Goal: Navigation & Orientation: Find specific page/section

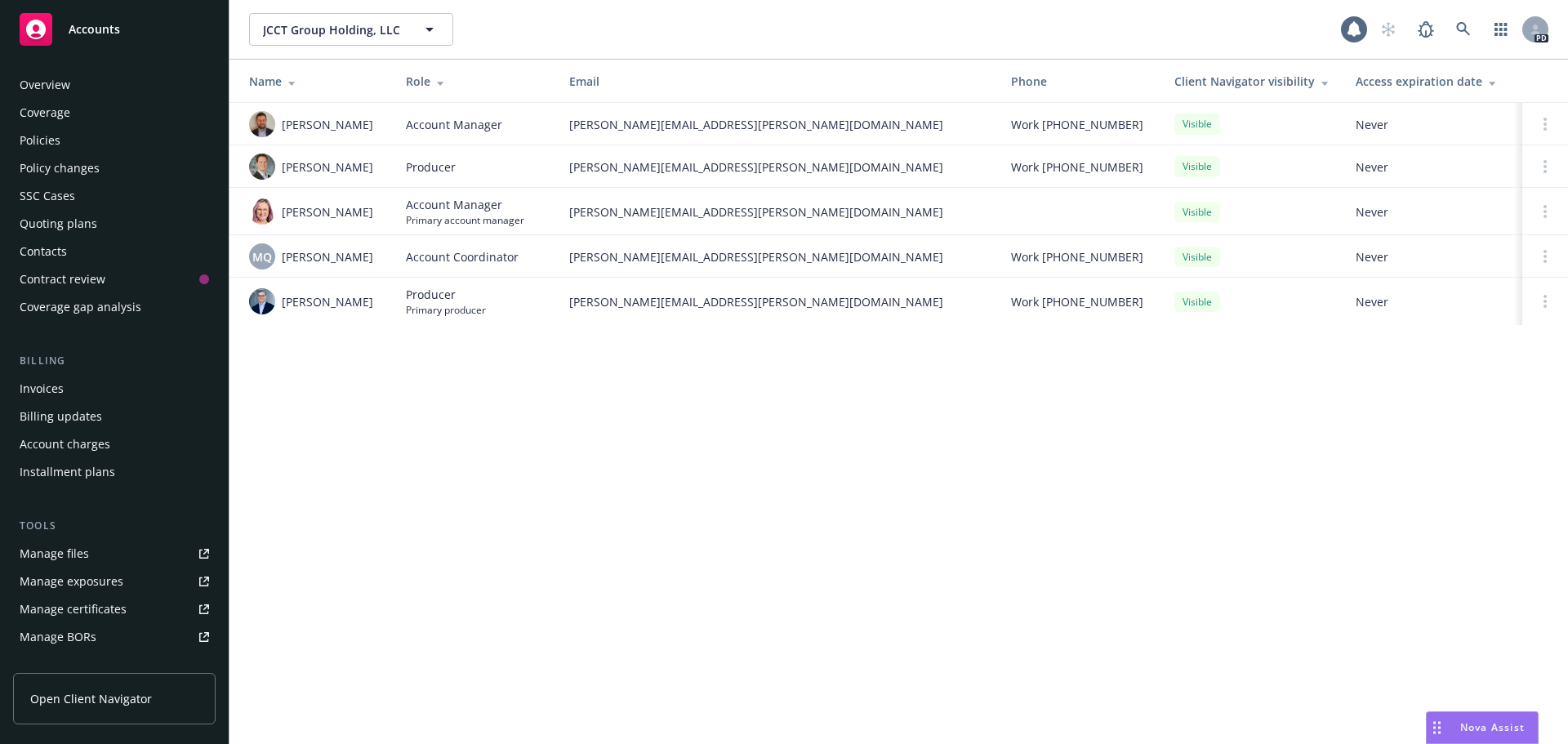
scroll to position [292, 0]
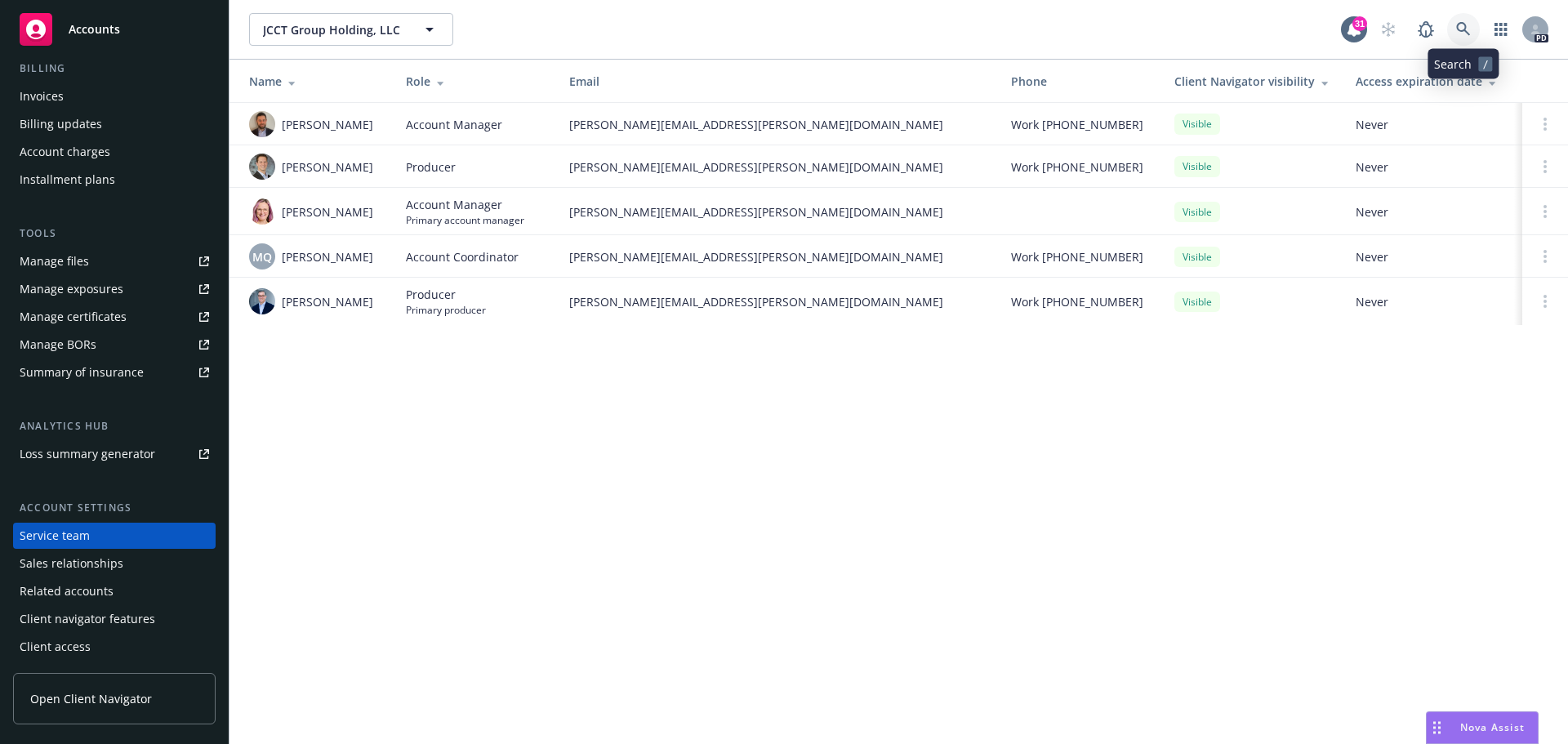
click at [1471, 25] on link at bounding box center [1463, 29] width 33 height 33
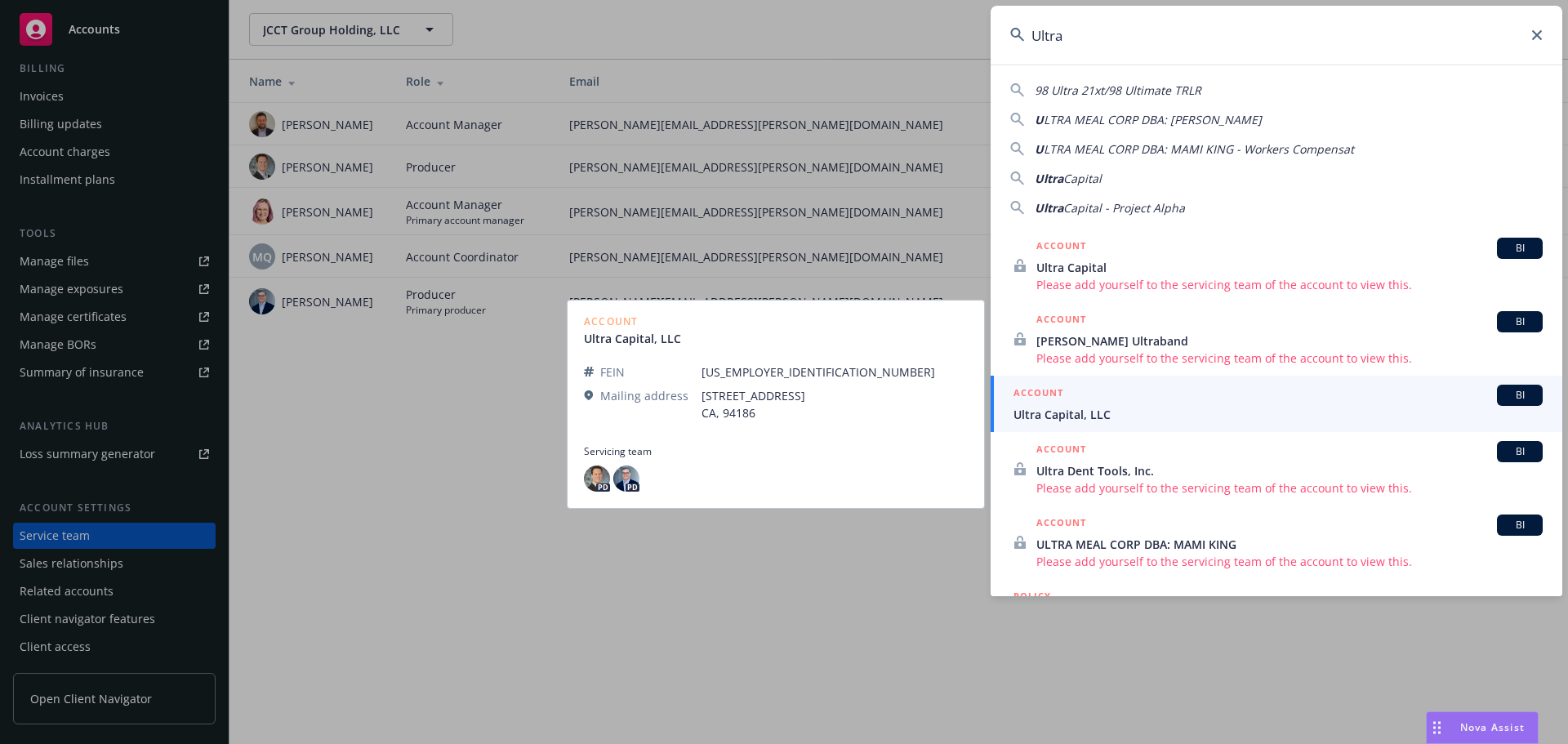
type input "Ultra"
click at [1107, 403] on div "ACCOUNT BI" at bounding box center [1277, 395] width 529 height 21
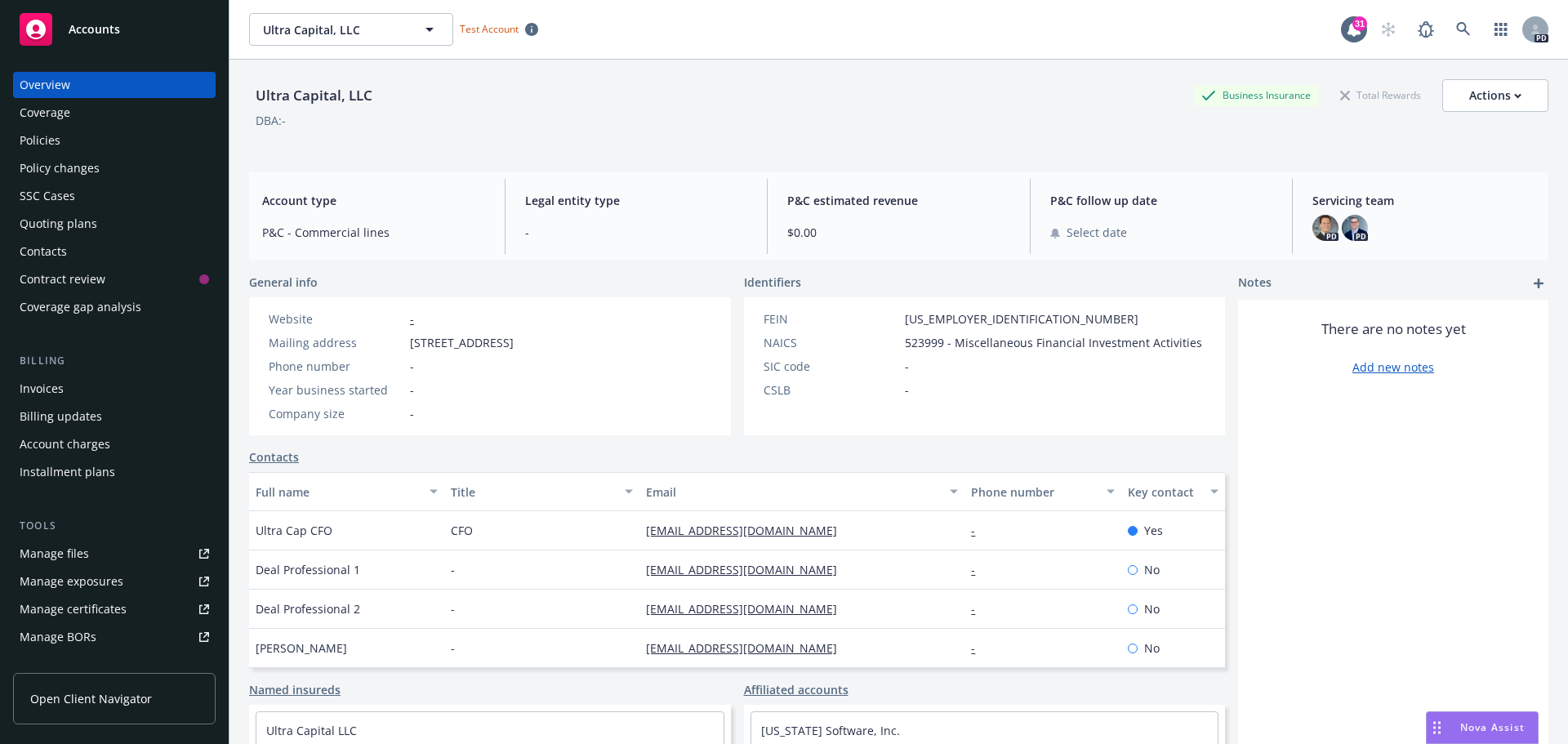
click at [73, 138] on div "Policies" at bounding box center [114, 141] width 189 height 26
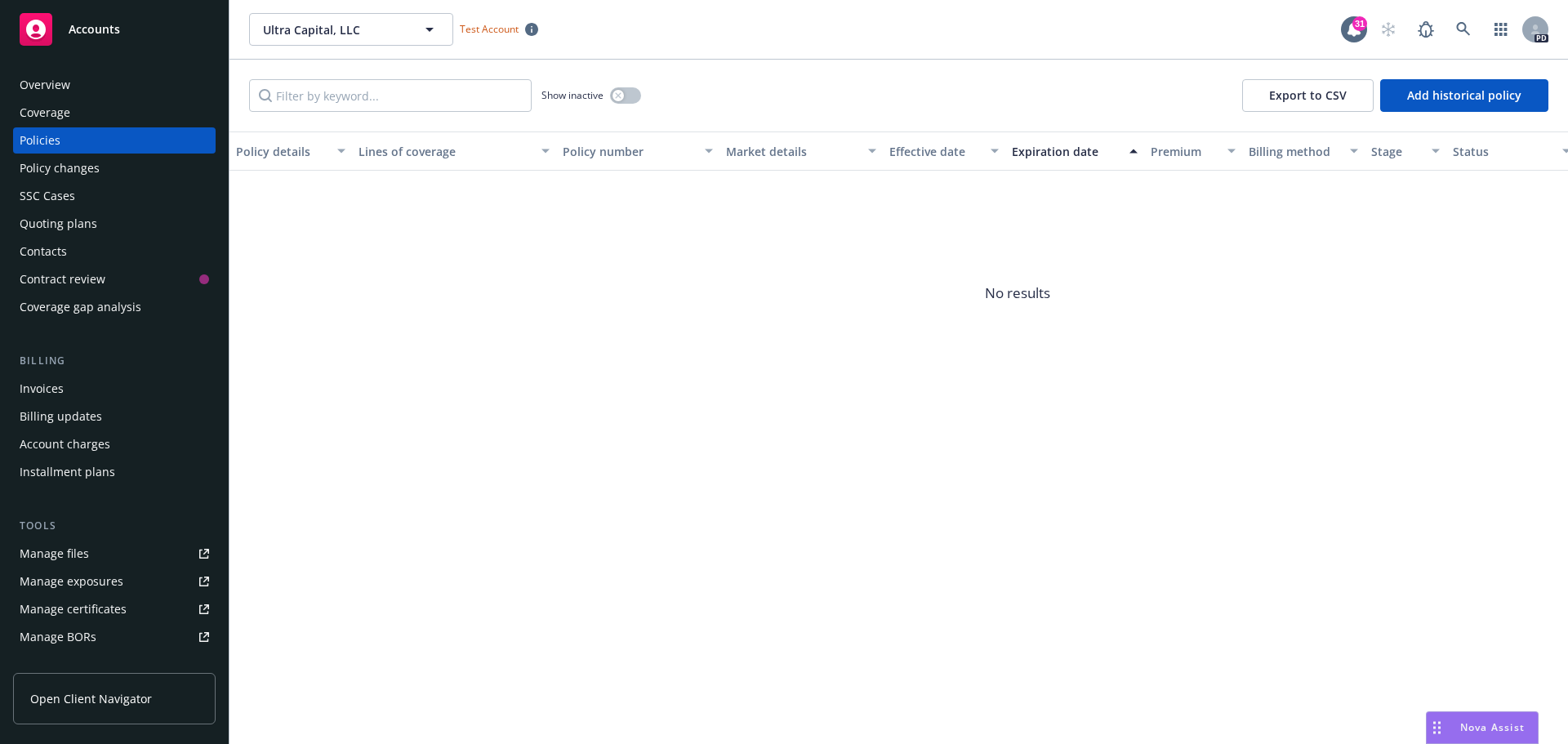
click at [54, 96] on div "Overview" at bounding box center [45, 85] width 51 height 26
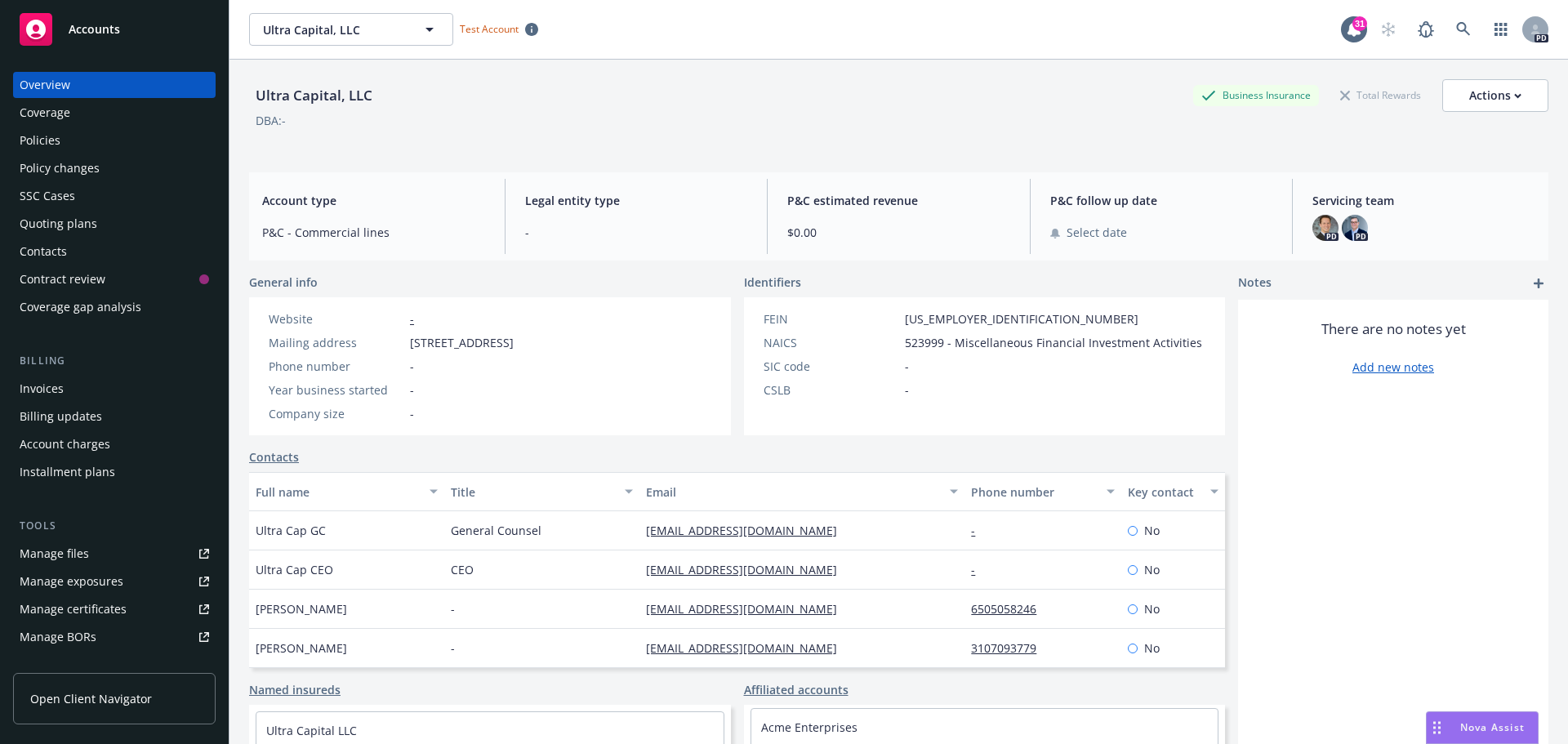
click at [90, 107] on div "Coverage" at bounding box center [114, 113] width 189 height 26
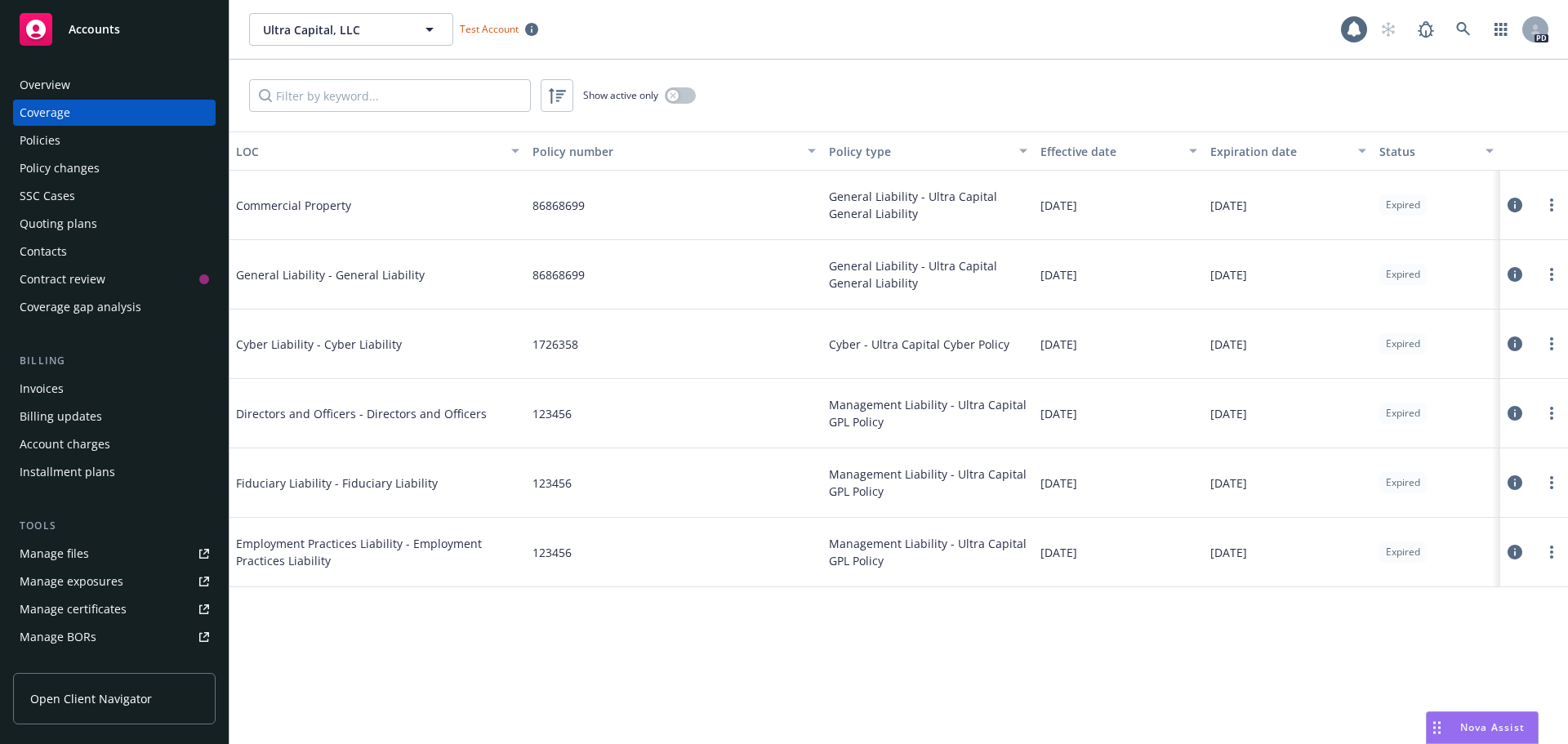
click at [63, 137] on div "Policies" at bounding box center [114, 141] width 189 height 26
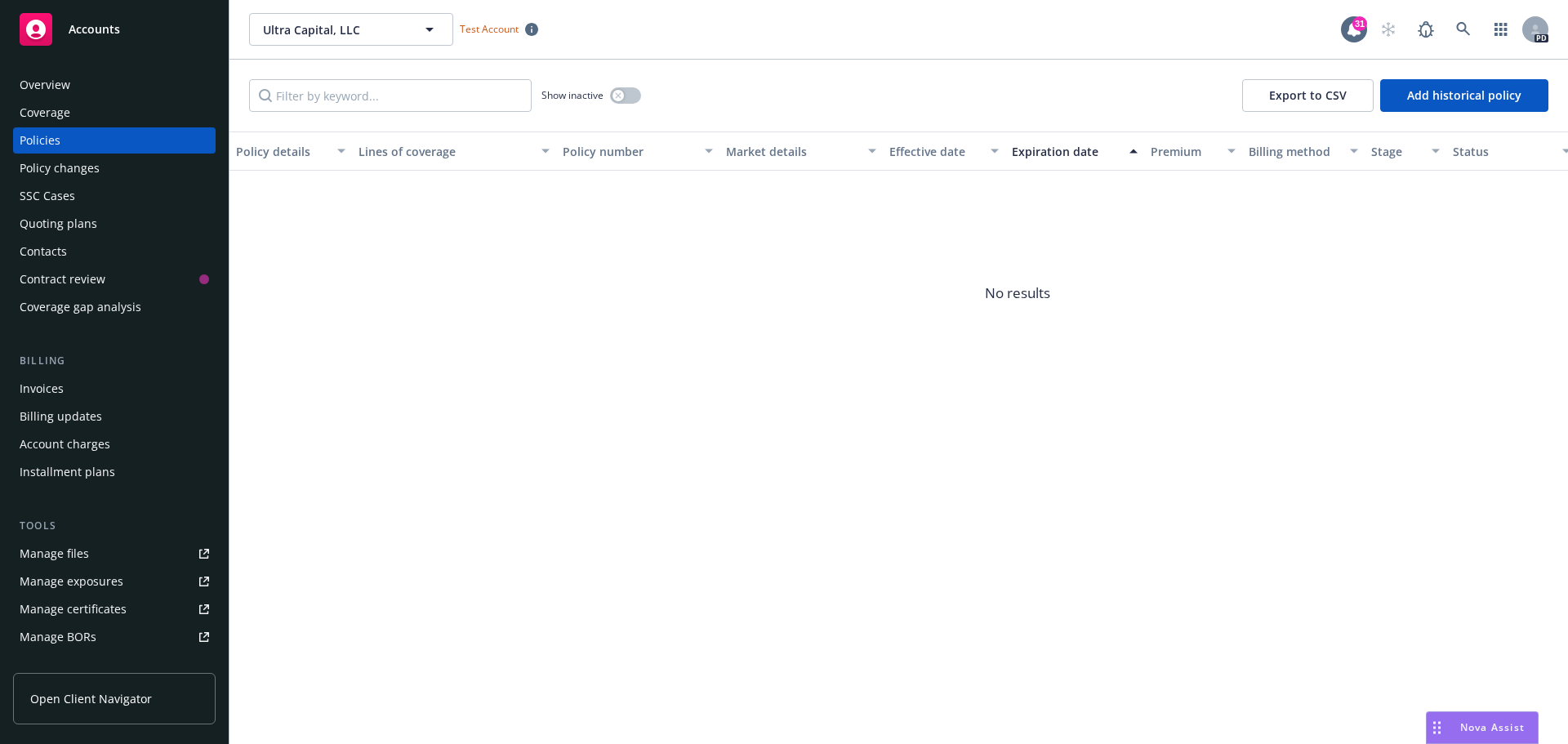
click at [41, 85] on div "Overview" at bounding box center [45, 85] width 51 height 26
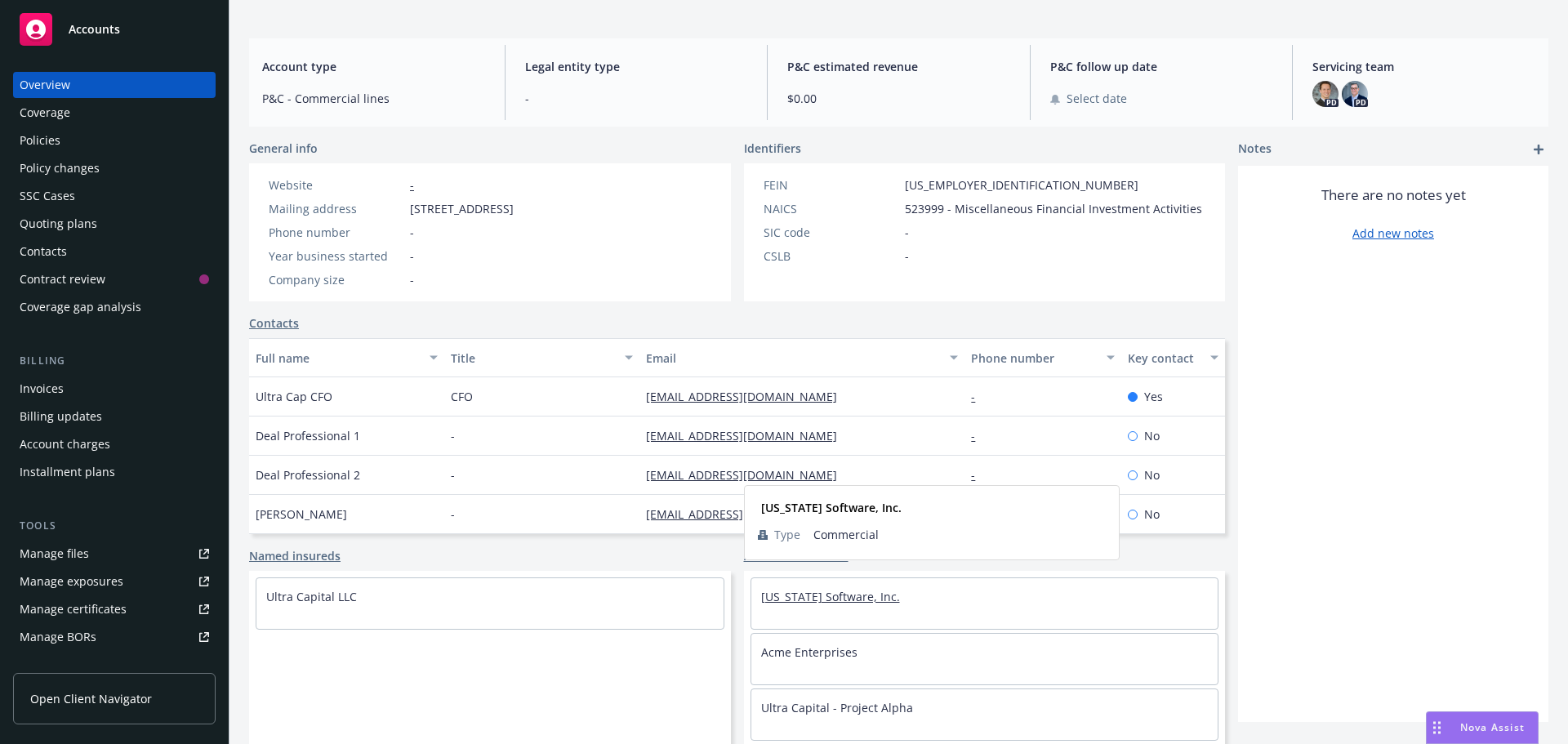
scroll to position [59, 0]
click at [828, 649] on link "Ultra Capital - Project Alpha" at bounding box center [837, 649] width 152 height 16
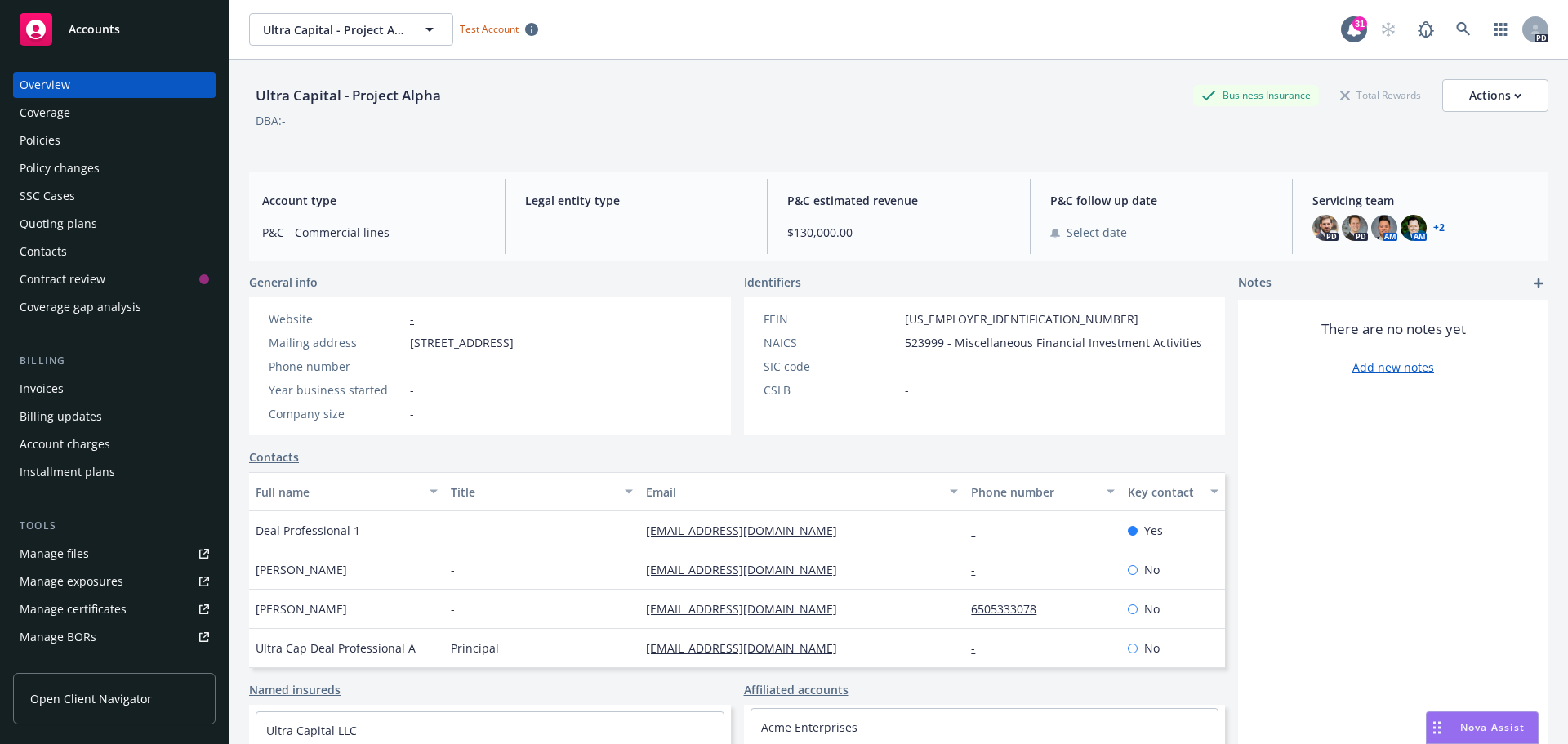
click at [99, 144] on div "Policies" at bounding box center [114, 141] width 189 height 26
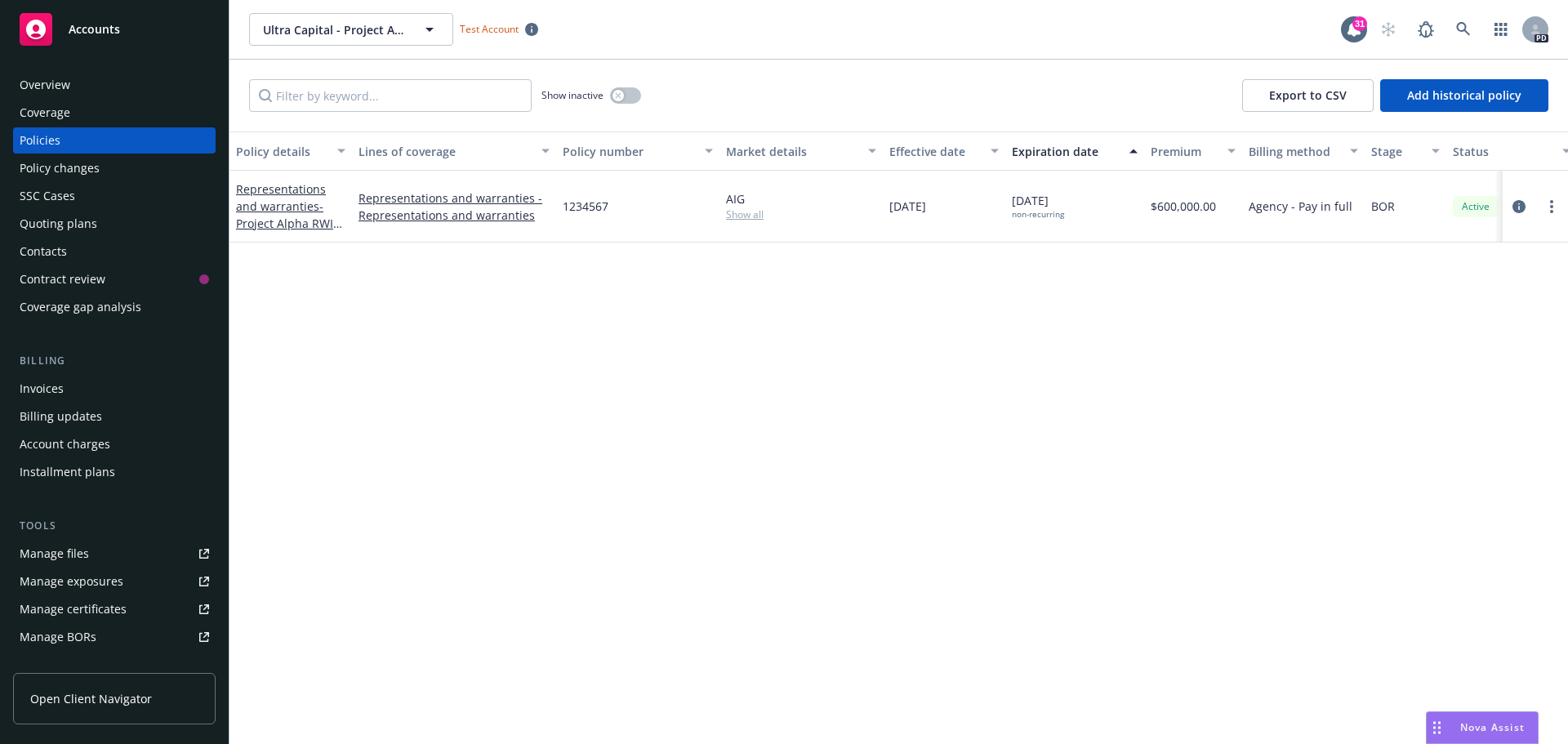
click at [82, 83] on div "Overview" at bounding box center [114, 85] width 189 height 26
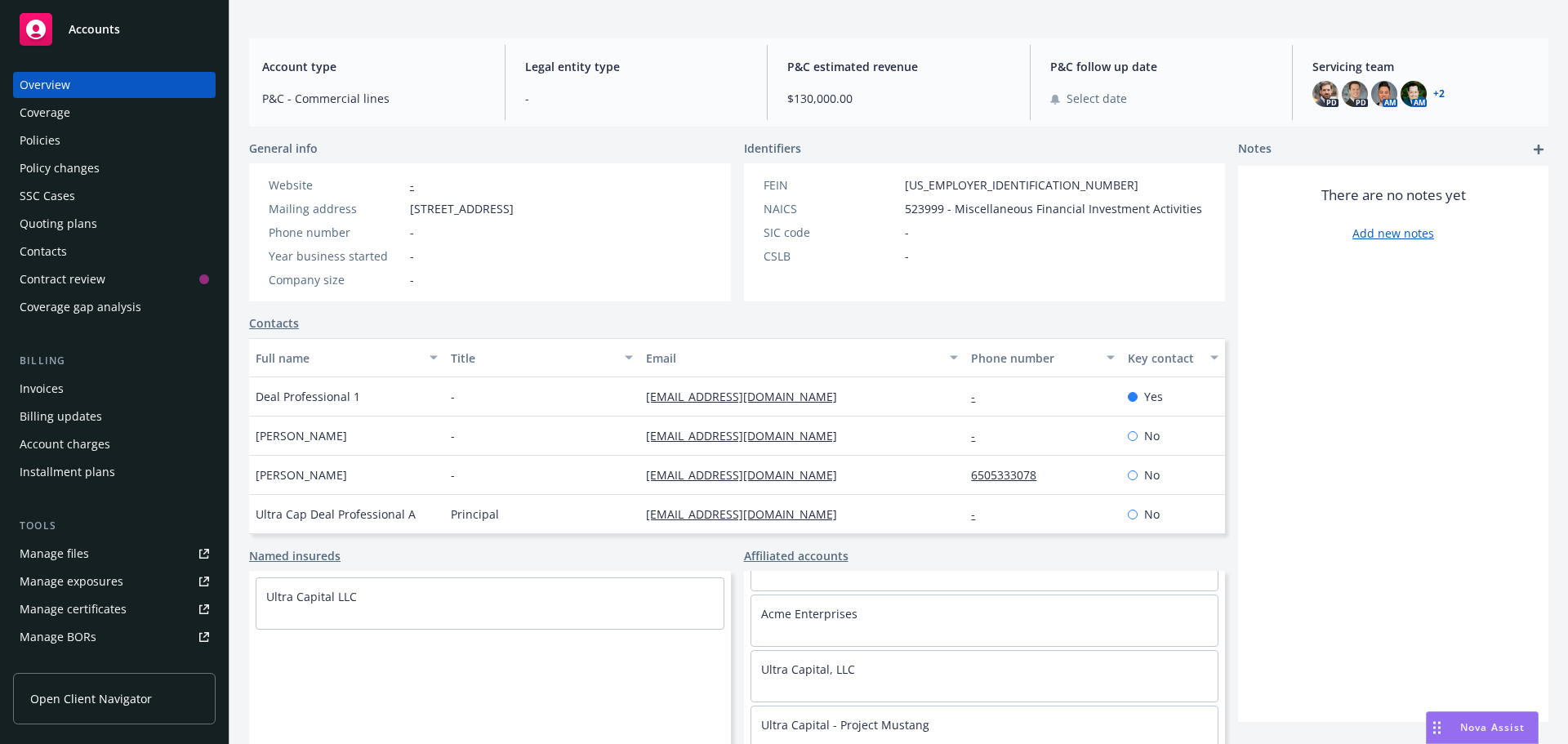
scroll to position [59, 0]
click at [806, 706] on link "Ultra Capital - Project Mustang" at bounding box center [845, 704] width 168 height 16
click at [74, 142] on div "Policies" at bounding box center [114, 141] width 189 height 26
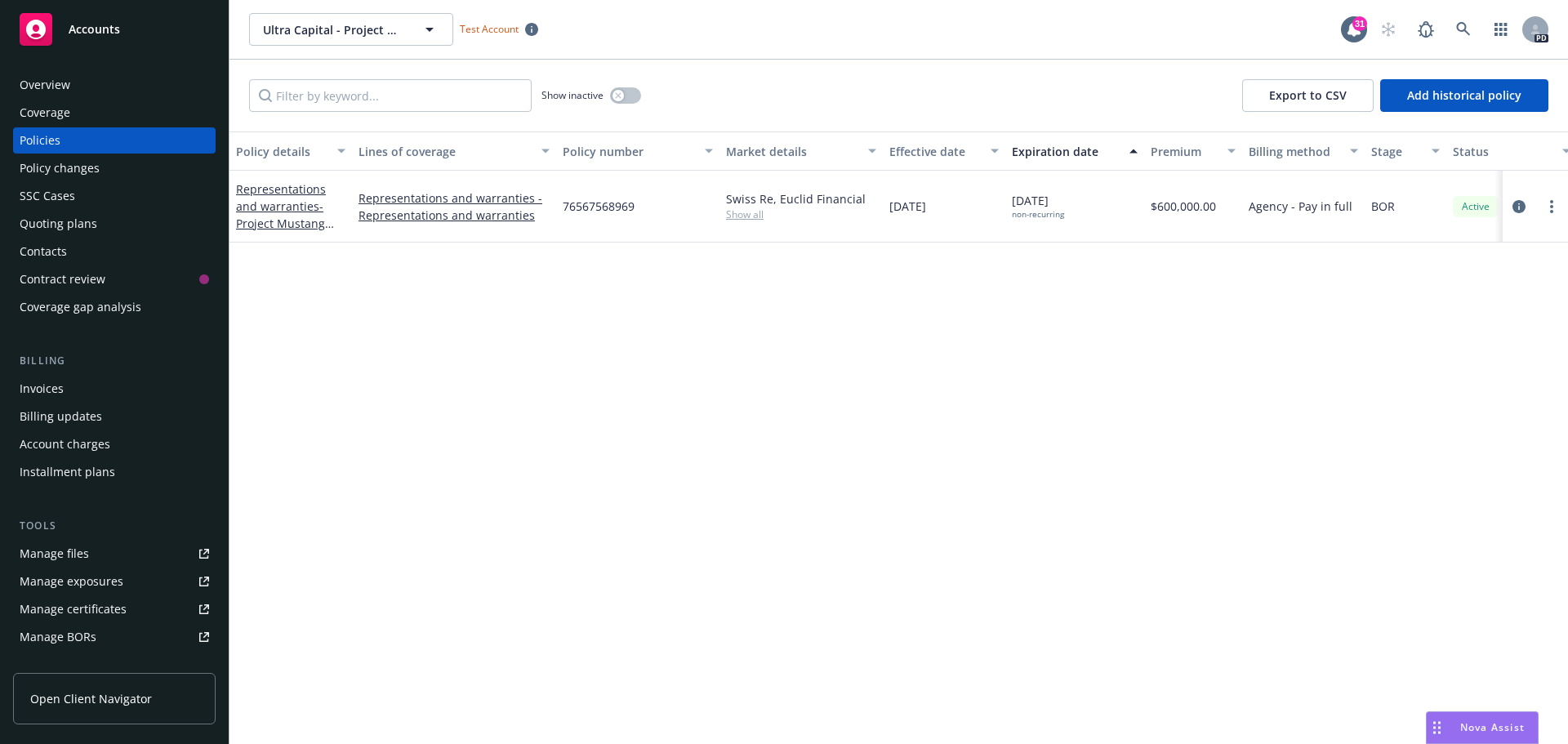
click at [48, 85] on div "Overview" at bounding box center [45, 85] width 51 height 26
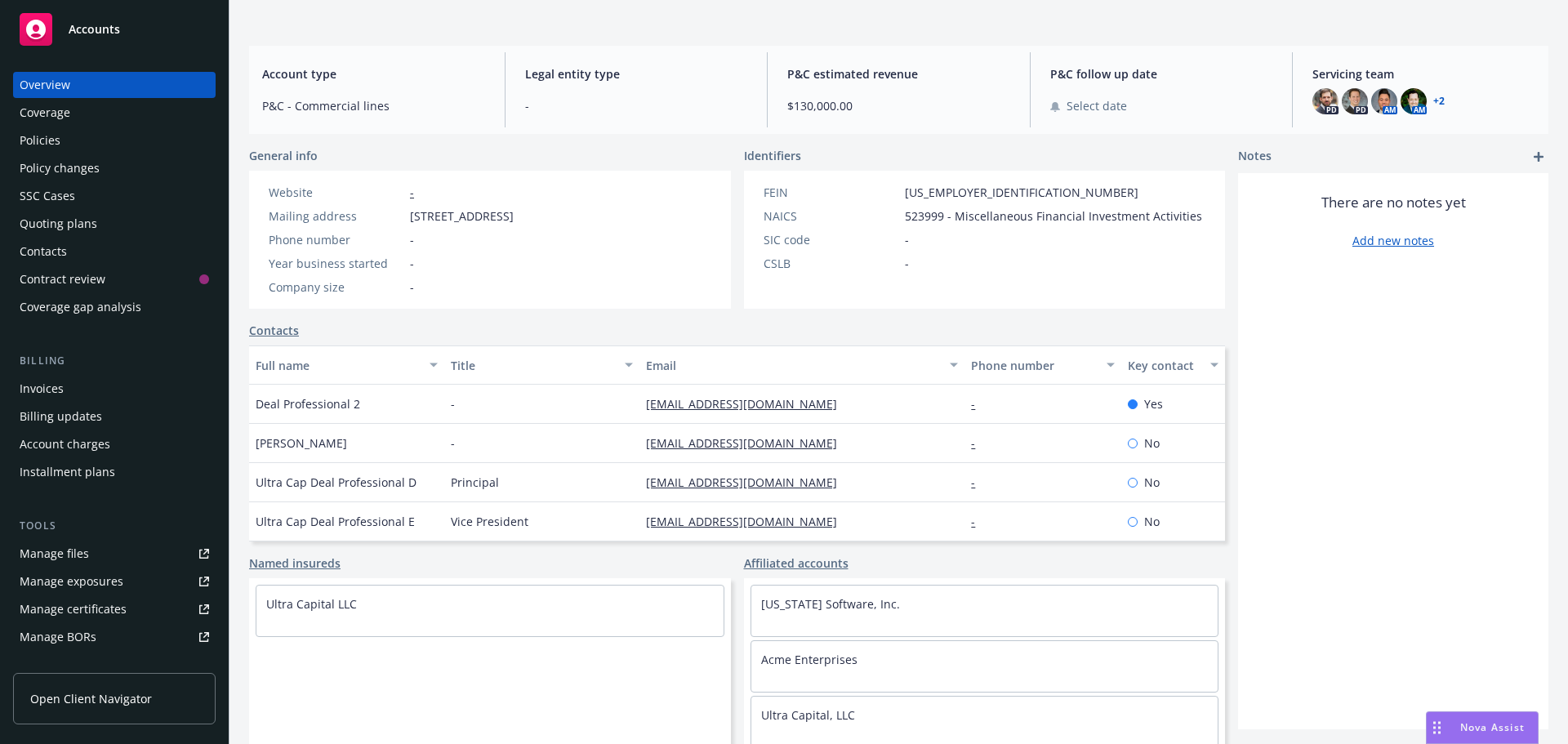
scroll to position [134, 0]
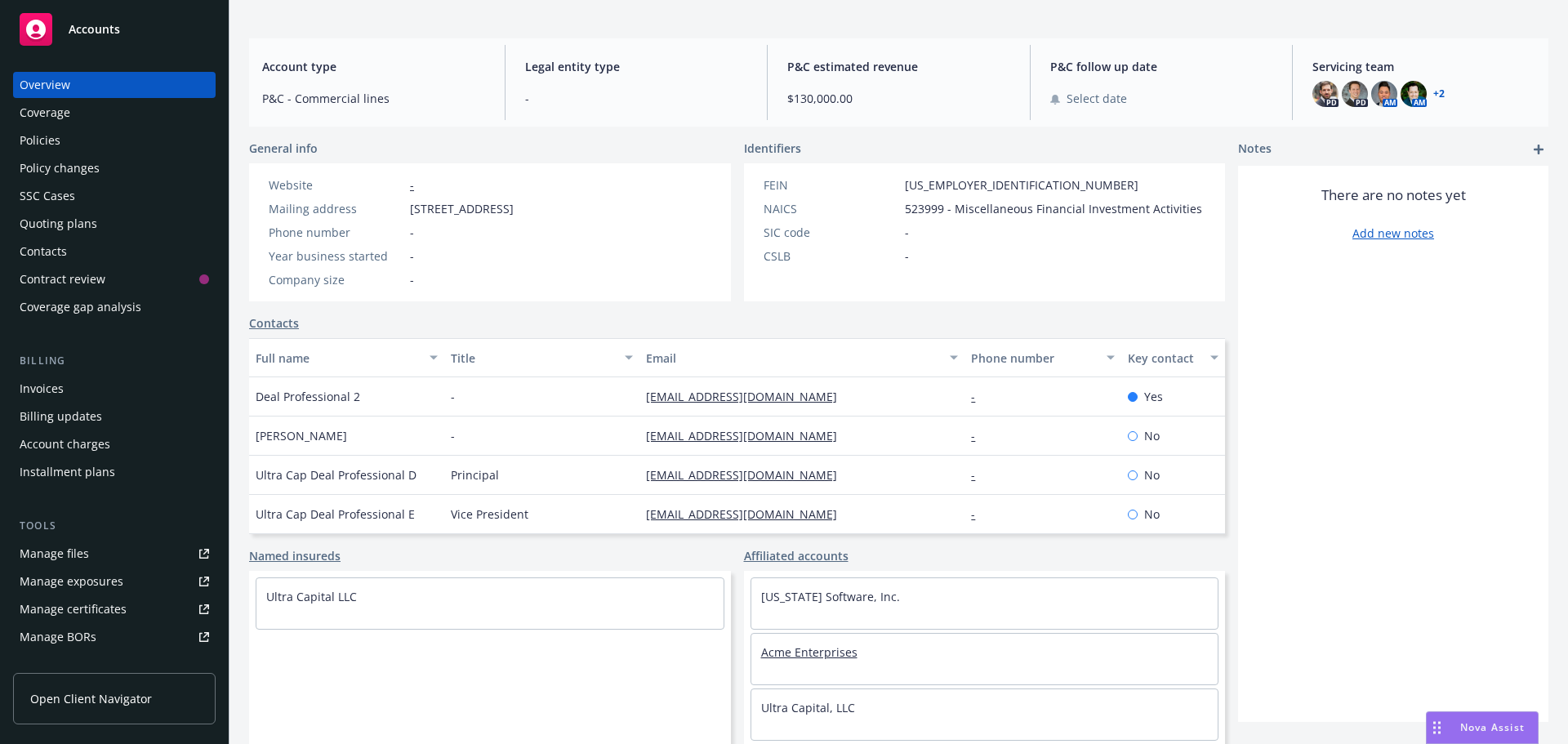
click at [777, 655] on link "Acme Enterprises" at bounding box center [809, 652] width 96 height 16
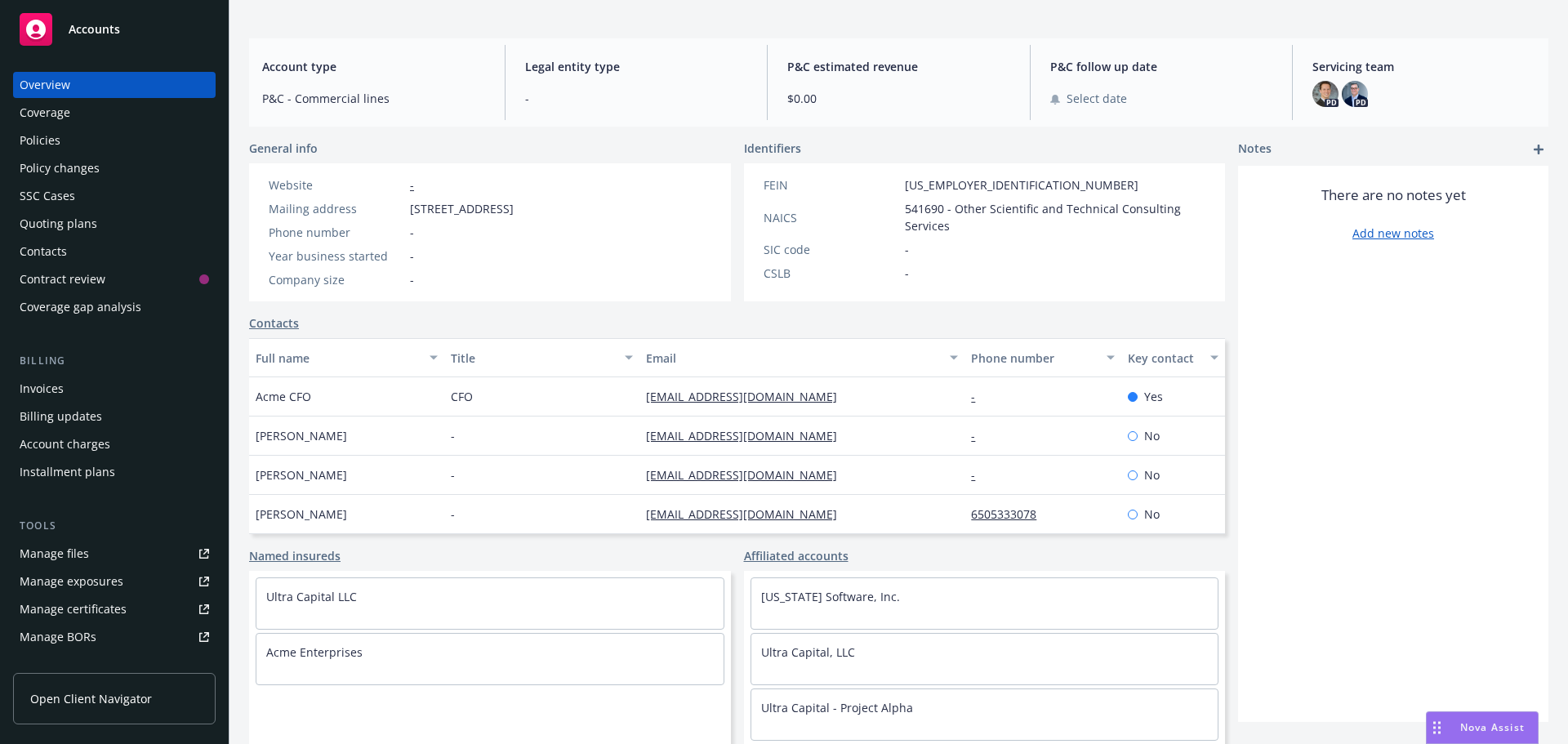
click at [58, 134] on div "Policies" at bounding box center [40, 141] width 40 height 26
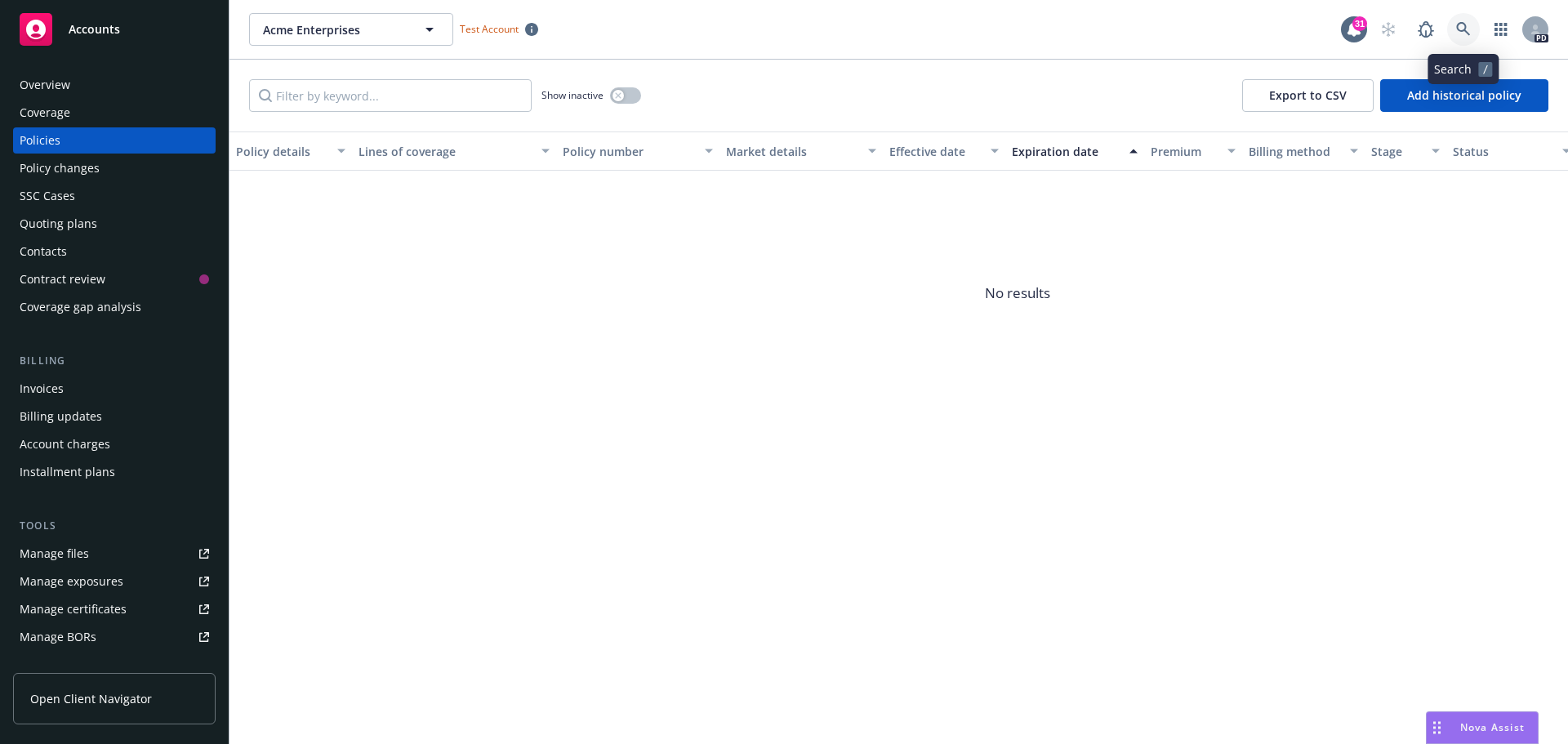
click at [1463, 23] on icon at bounding box center [1463, 29] width 14 height 14
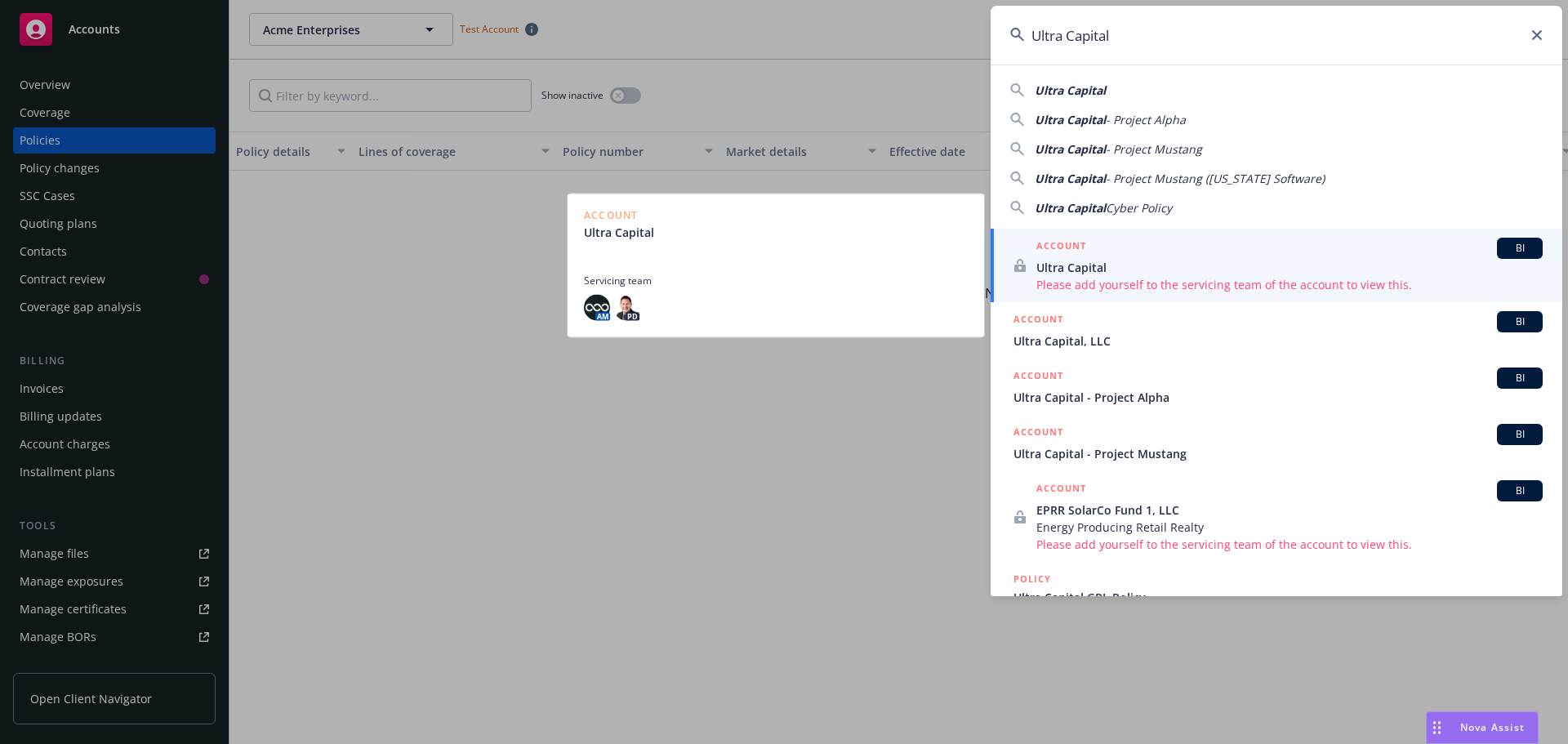
type input "Ultra Capital"
click at [1093, 267] on span "Ultra Capital" at bounding box center [1289, 267] width 506 height 17
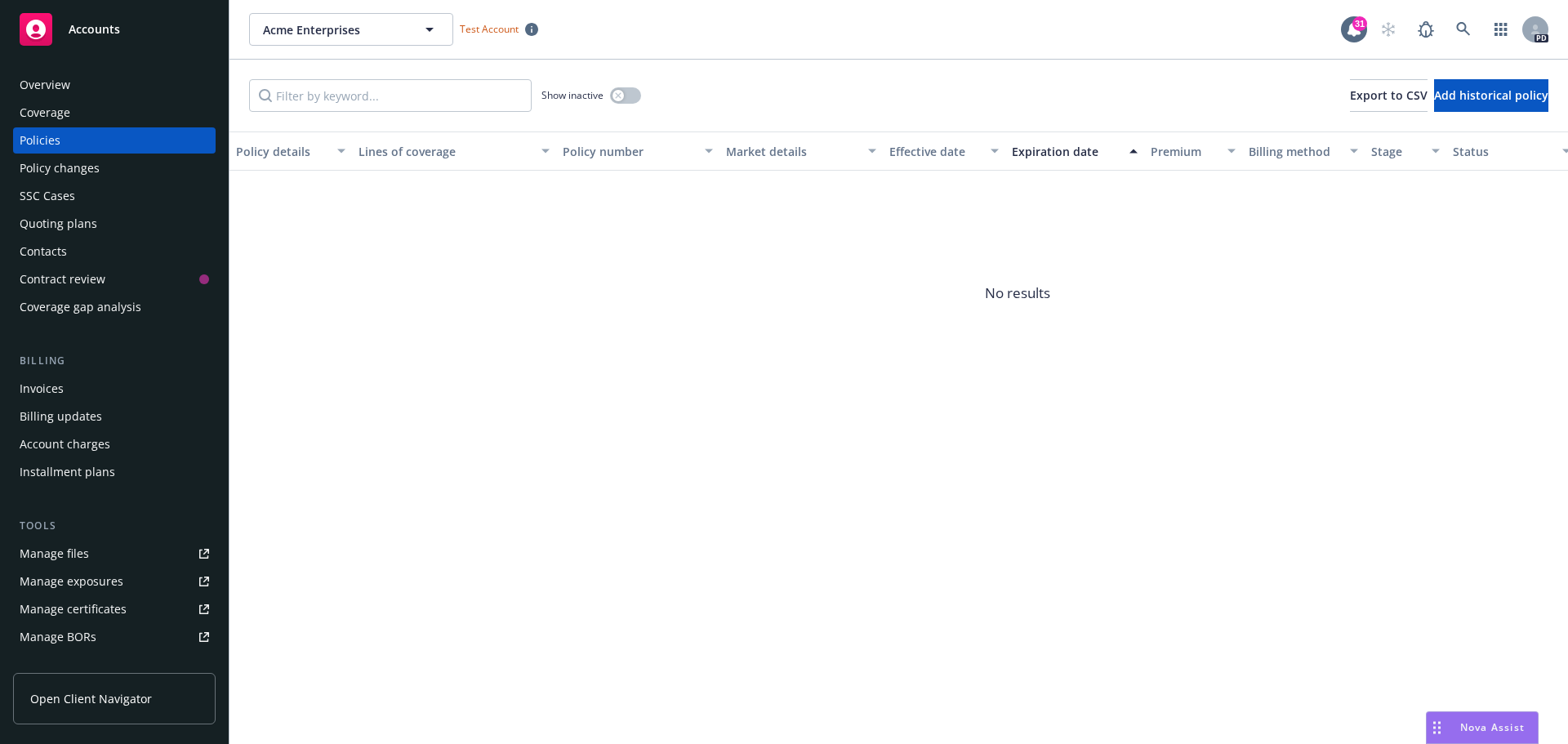
click at [96, 86] on div "Overview" at bounding box center [114, 85] width 189 height 26
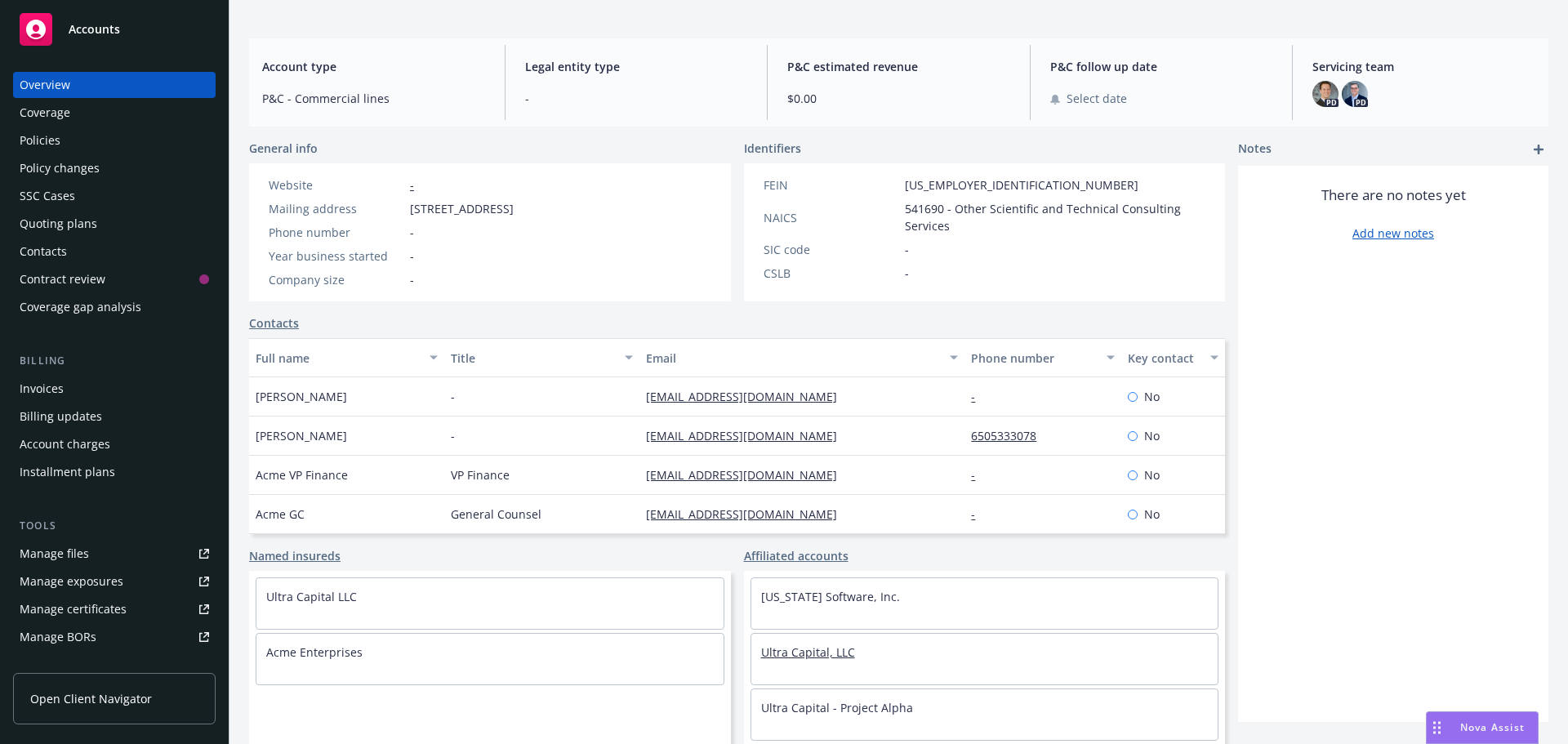
click at [813, 653] on link "Ultra Capital, LLC" at bounding box center [808, 652] width 94 height 16
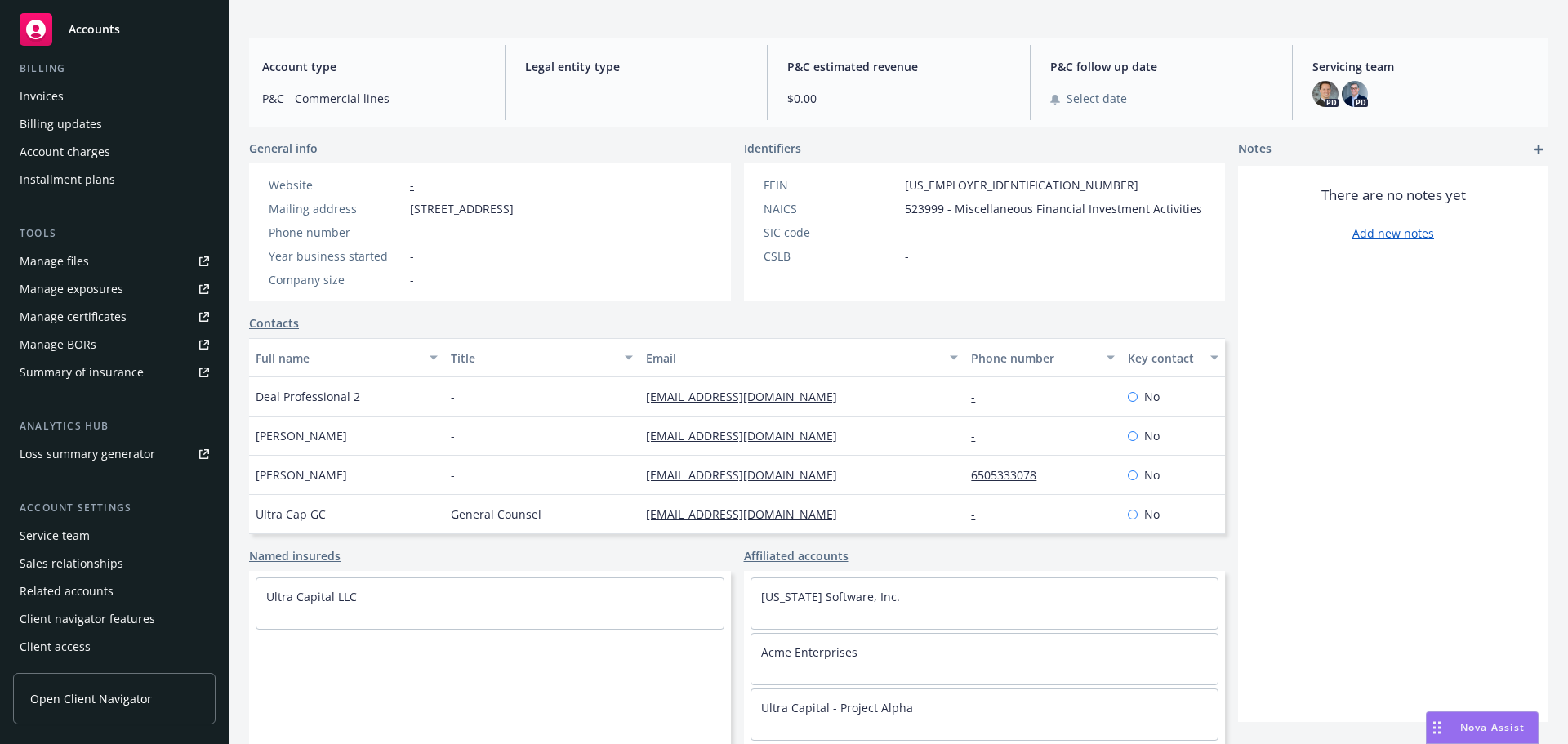
click at [36, 539] on div "Service team" at bounding box center [55, 536] width 70 height 26
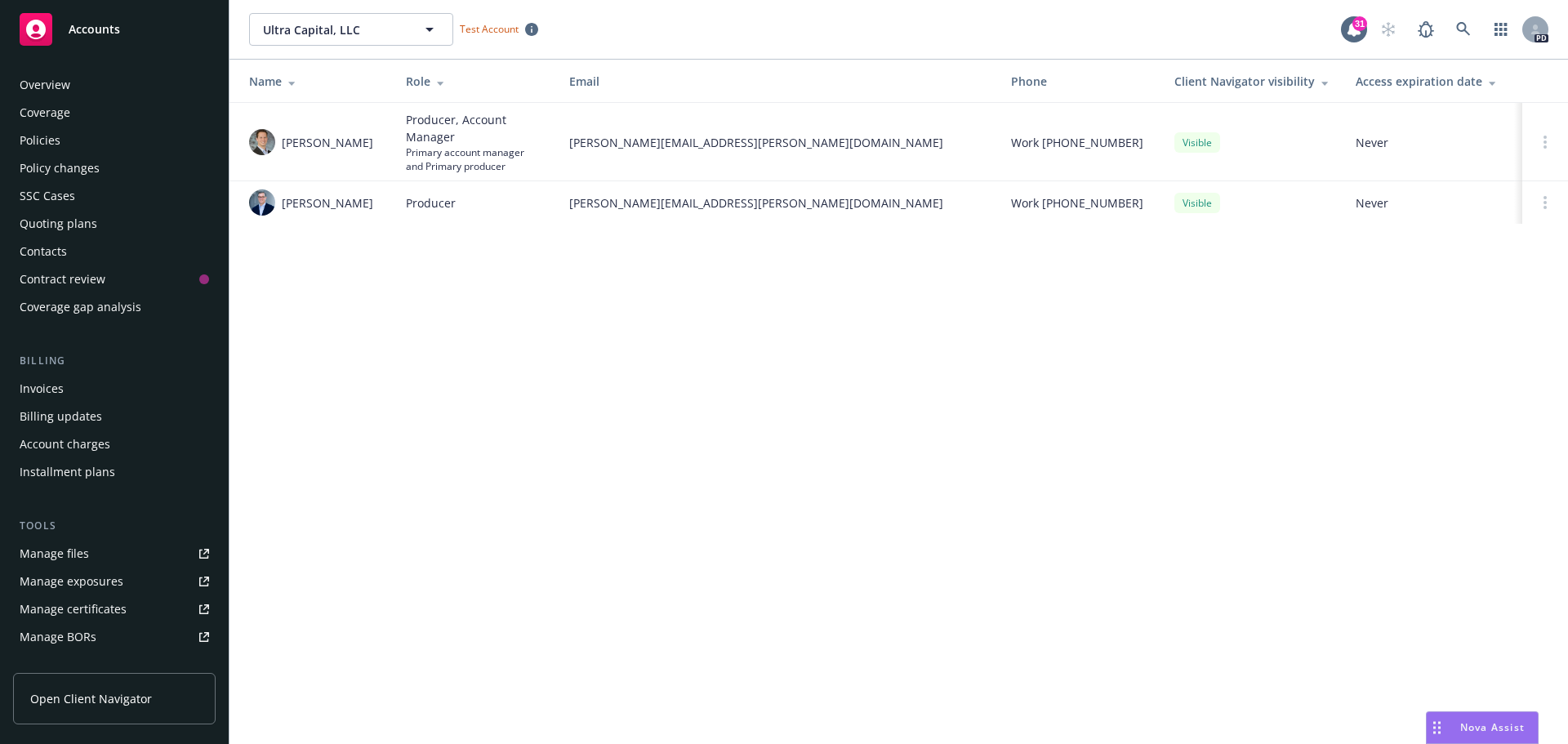
click at [96, 92] on div "Overview" at bounding box center [114, 85] width 189 height 26
